Goal: Information Seeking & Learning: Understand process/instructions

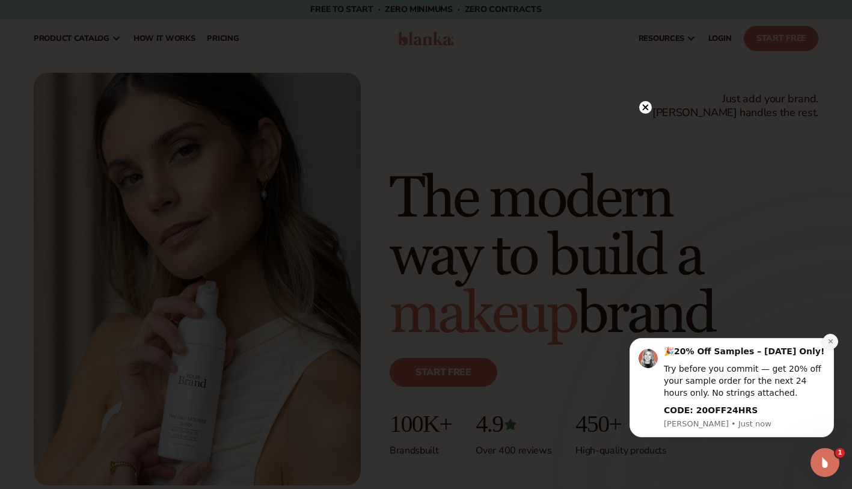
click at [831, 339] on icon "Dismiss notification" at bounding box center [831, 341] width 7 height 7
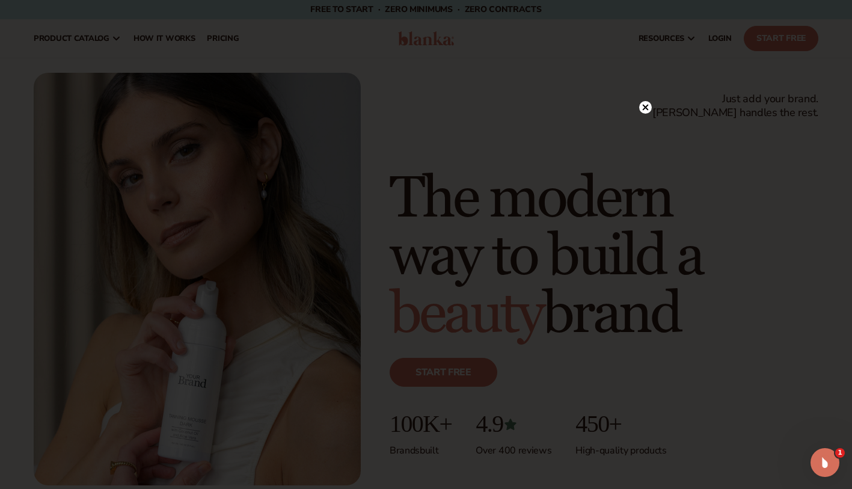
click at [651, 112] on icon at bounding box center [645, 107] width 13 height 13
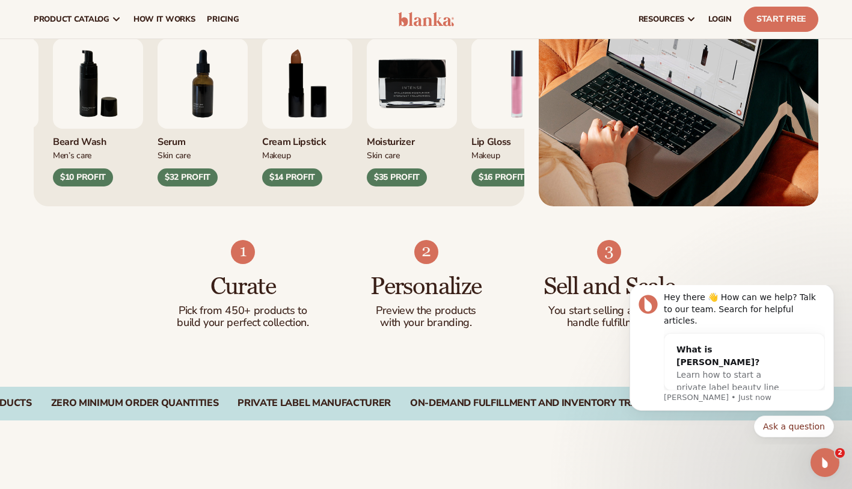
scroll to position [481, 0]
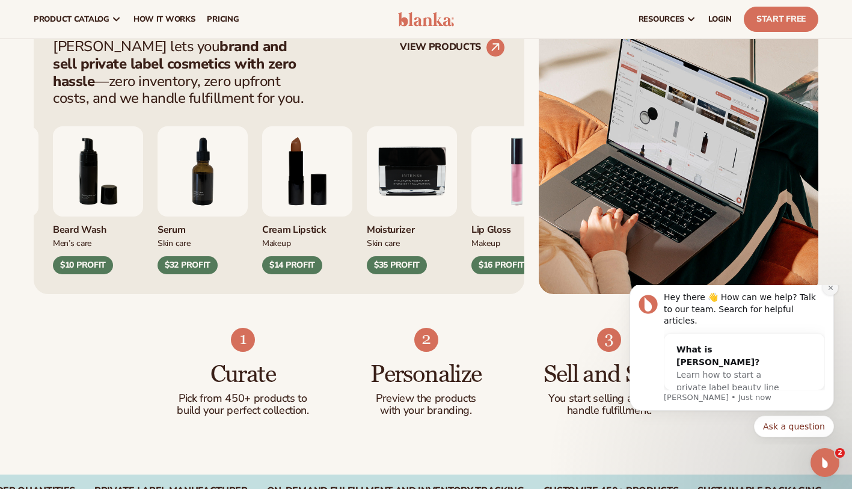
click at [831, 289] on icon "Dismiss notification" at bounding box center [830, 287] width 4 height 4
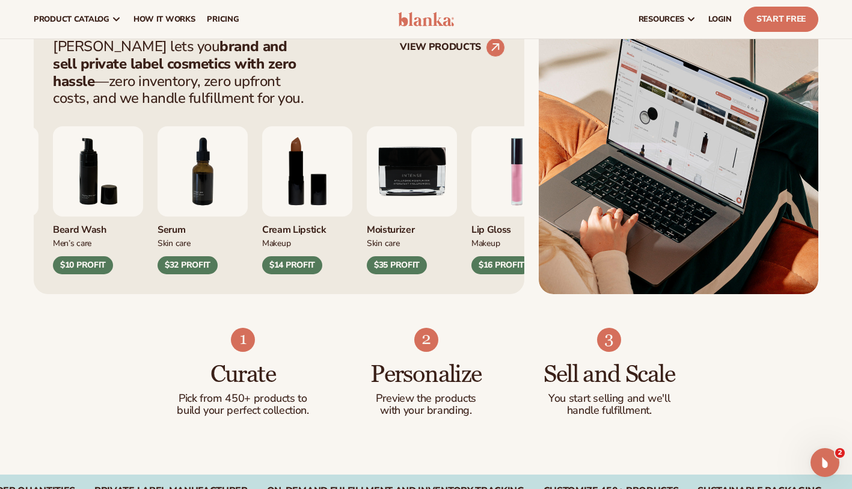
click at [852, 170] on button "button" at bounding box center [864, 169] width 24 height 20
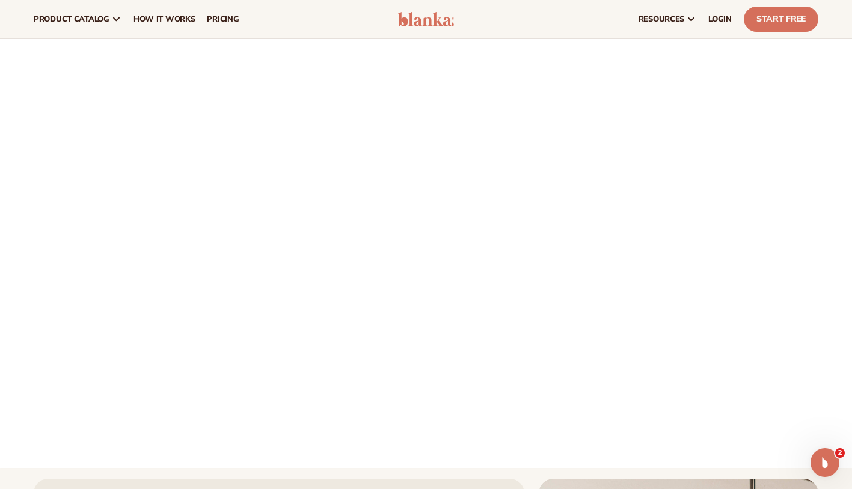
scroll to position [0, 0]
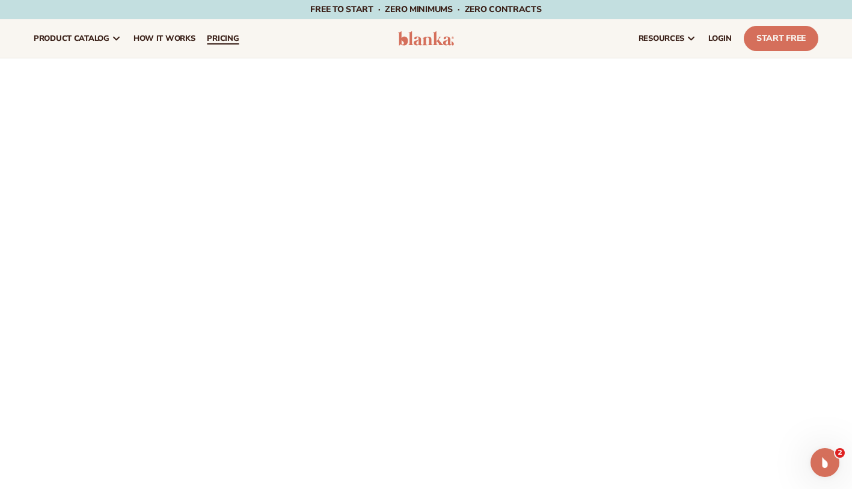
click at [215, 34] on span "pricing" at bounding box center [223, 39] width 32 height 10
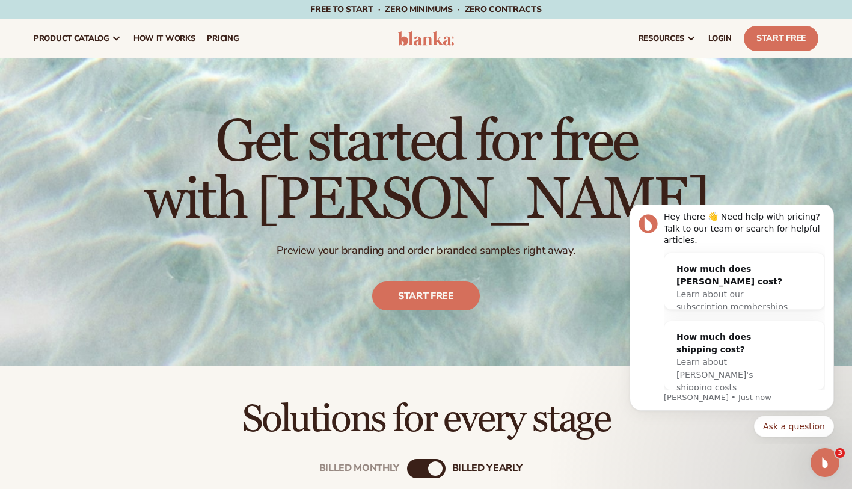
click at [646, 106] on div "Get started for free with [PERSON_NAME] Preview your branding and order branded…" at bounding box center [426, 211] width 852 height 307
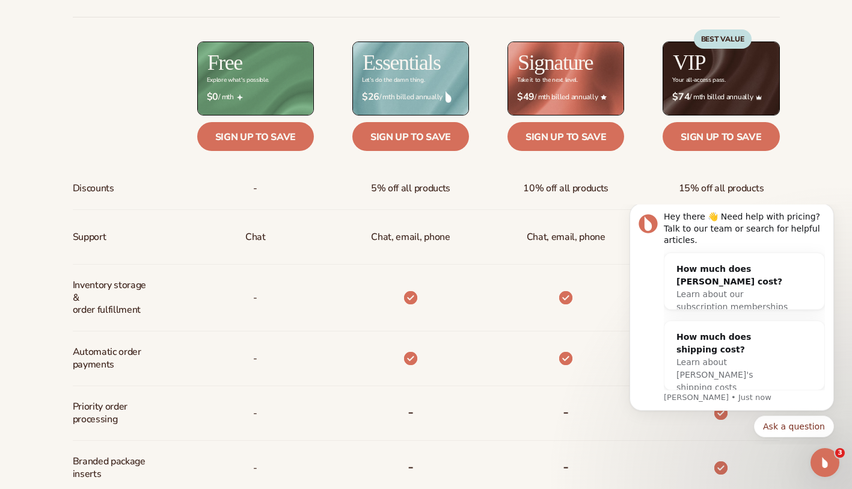
scroll to position [782, 0]
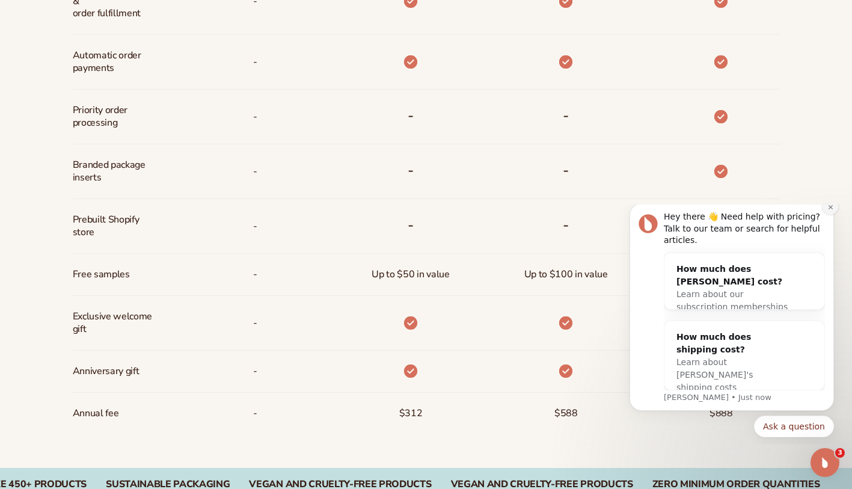
click at [835, 215] on button "Dismiss notification" at bounding box center [831, 207] width 16 height 16
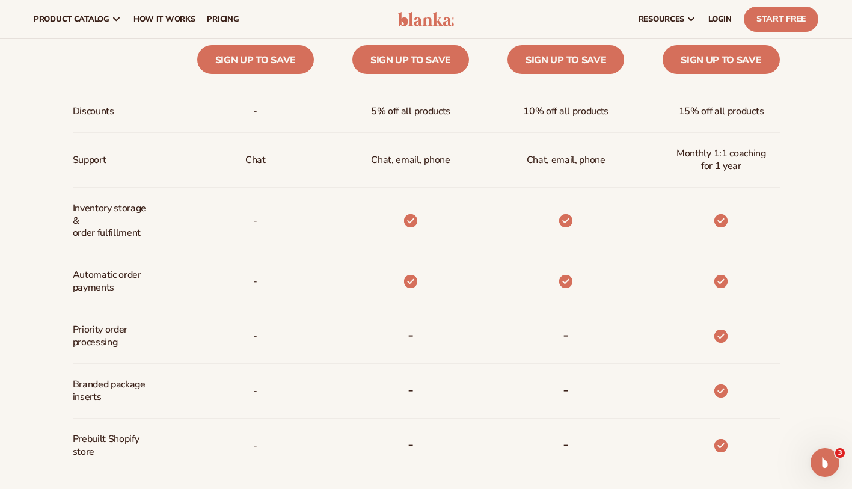
scroll to position [541, 0]
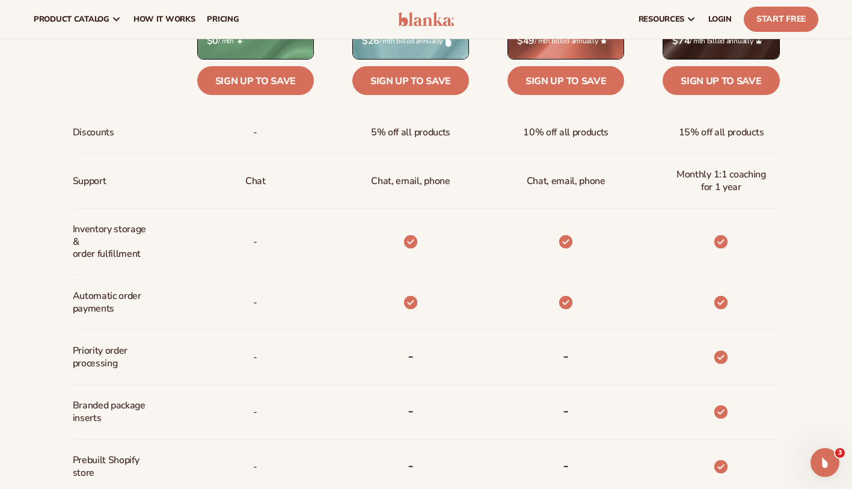
click at [852, 173] on button "button" at bounding box center [864, 169] width 24 height 20
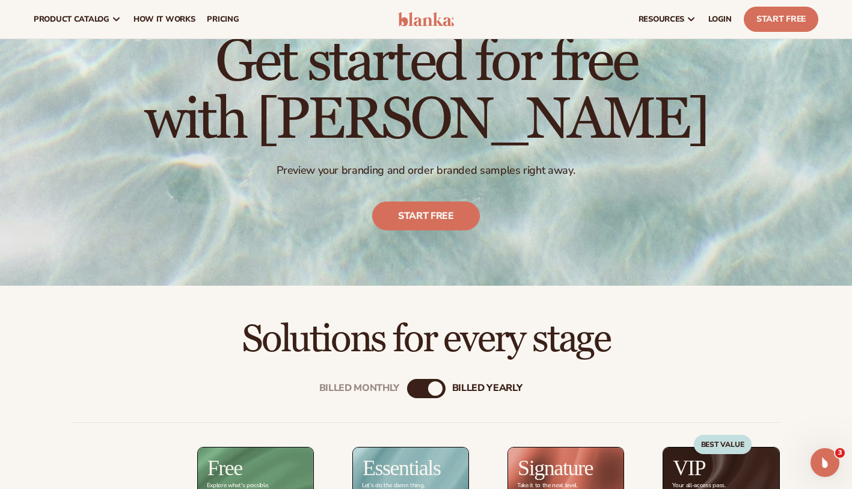
scroll to position [0, 0]
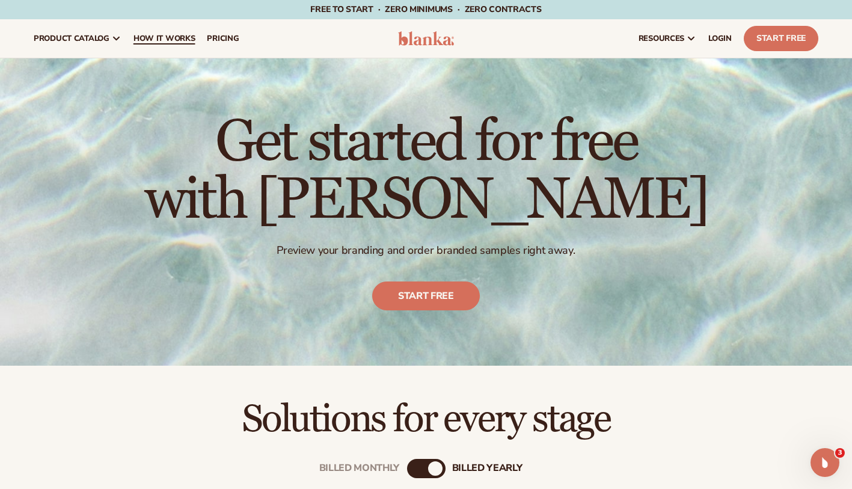
click at [150, 39] on span "How It Works" at bounding box center [165, 39] width 62 height 10
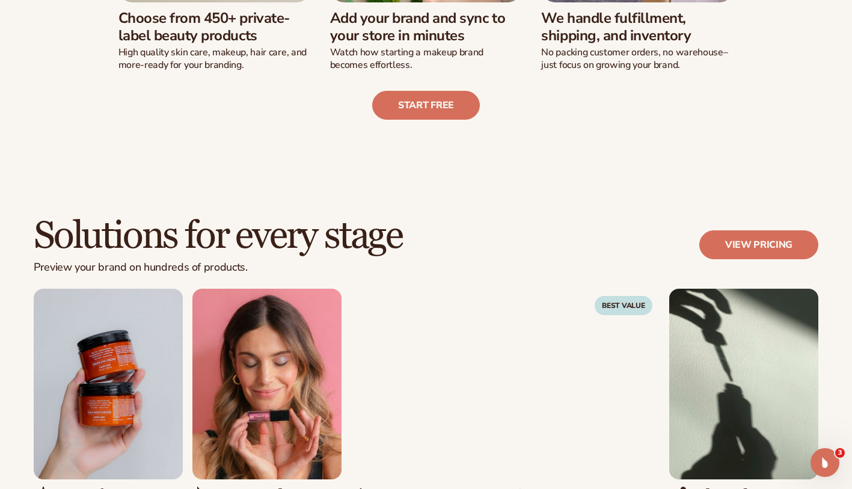
scroll to position [662, 0]
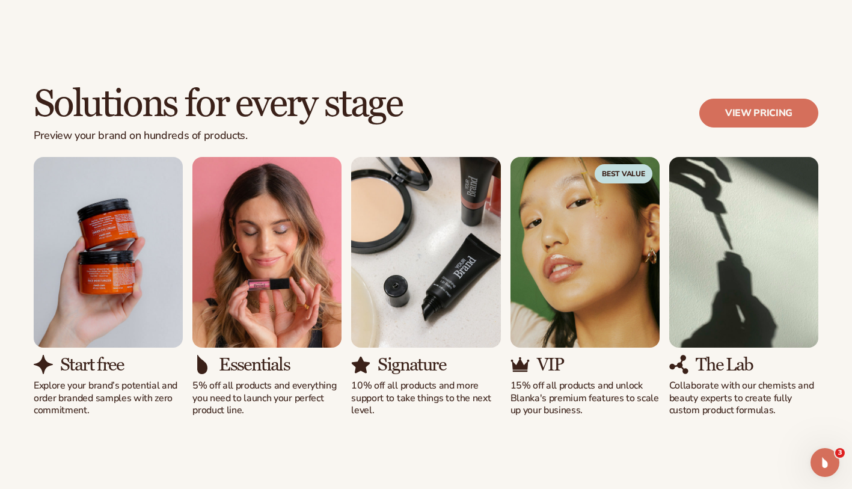
click at [655, 90] on div "Solutions for every stage Preview your brand on hundreds of products. View pric…" at bounding box center [426, 120] width 785 height 73
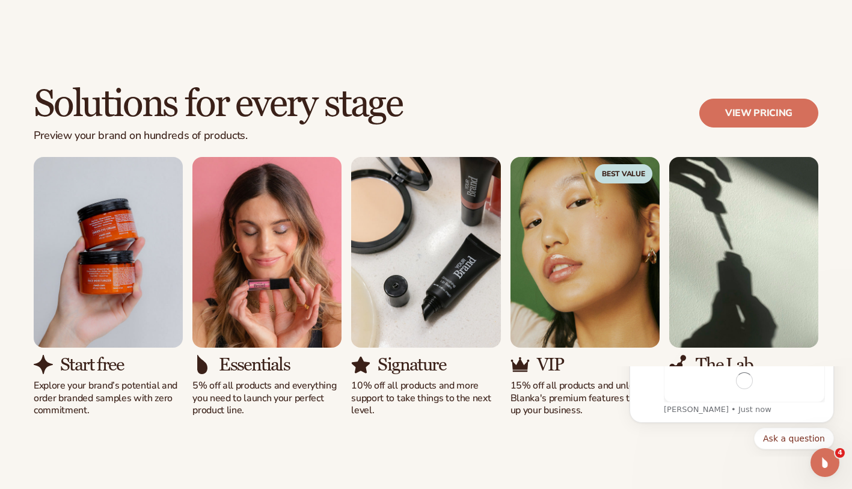
scroll to position [0, 0]
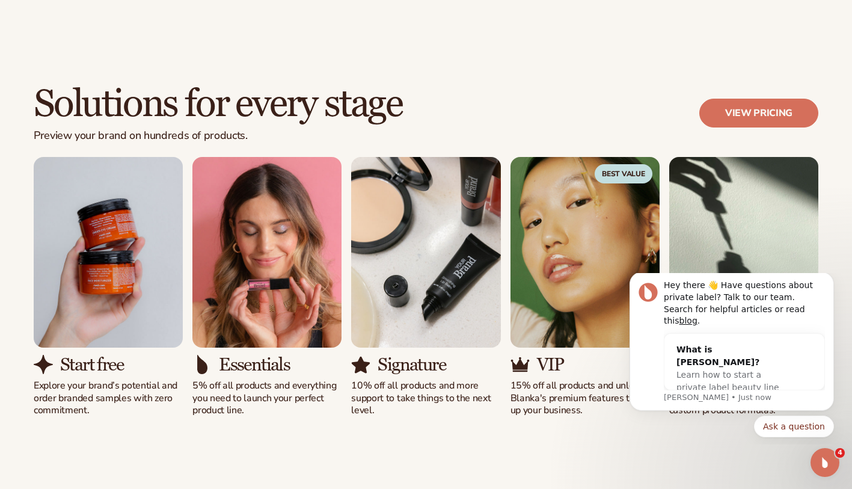
click at [571, 106] on div "Solutions for every stage Preview your brand on hundreds of products. View pric…" at bounding box center [426, 120] width 785 height 73
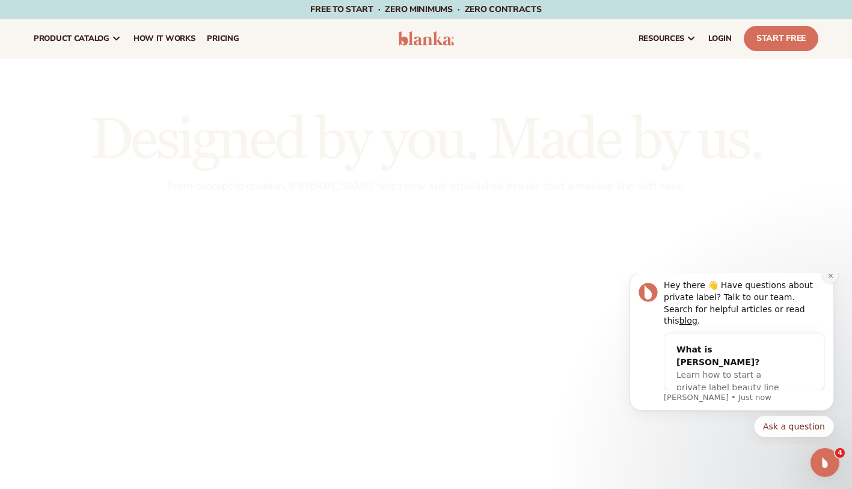
click at [830, 279] on icon "Dismiss notification" at bounding box center [831, 276] width 7 height 7
